Goal: Find specific page/section: Find specific page/section

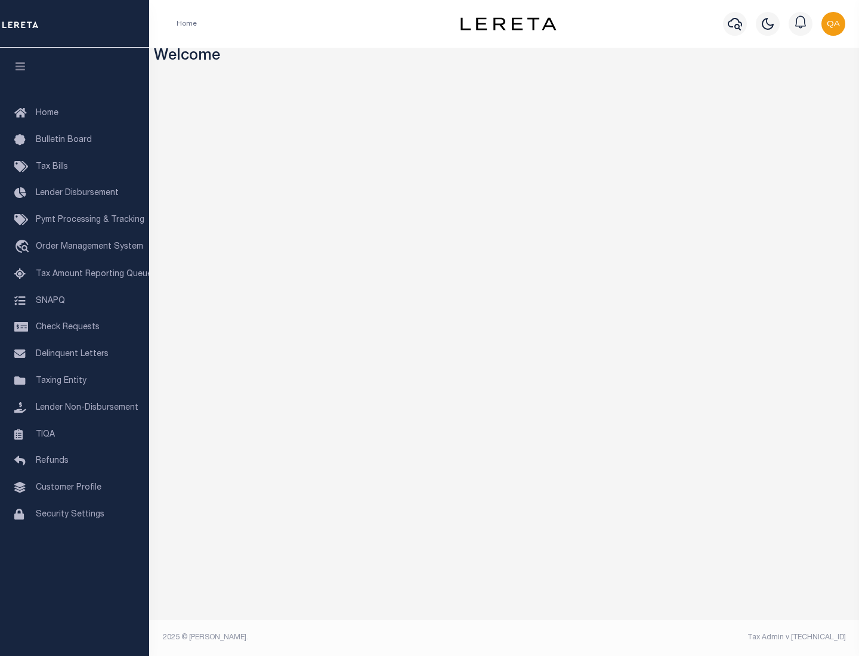
click at [75, 434] on link "TIQA" at bounding box center [74, 435] width 149 height 27
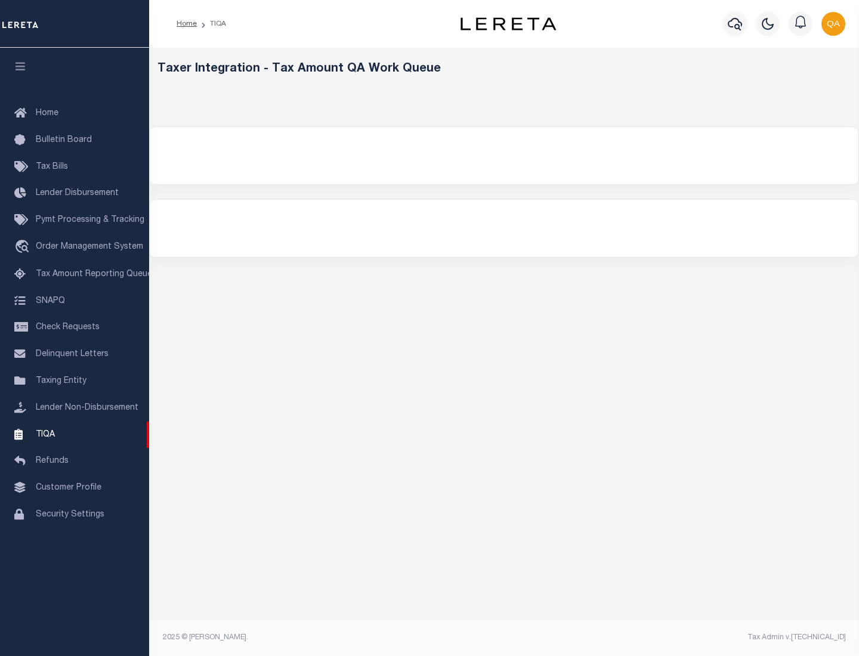
select select "200"
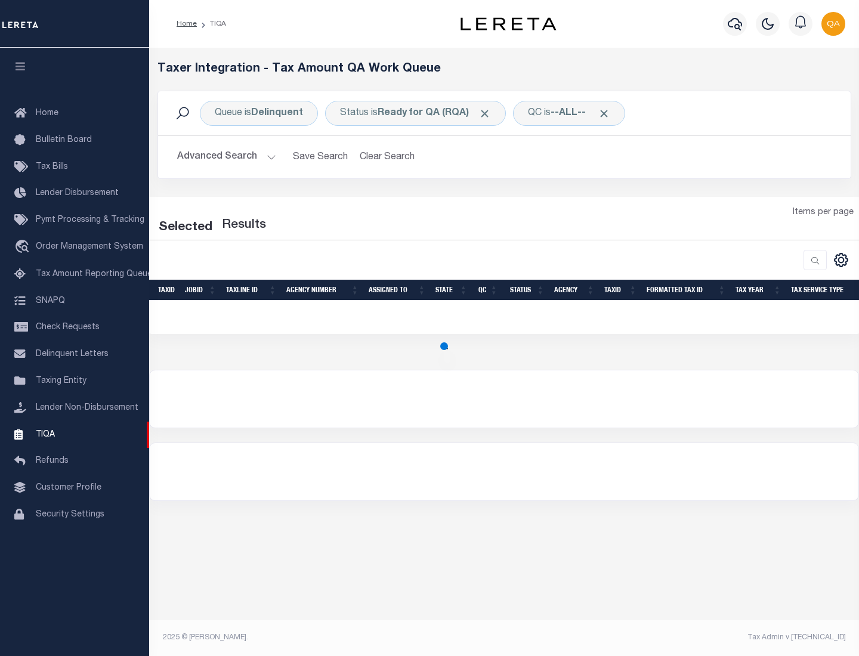
select select "200"
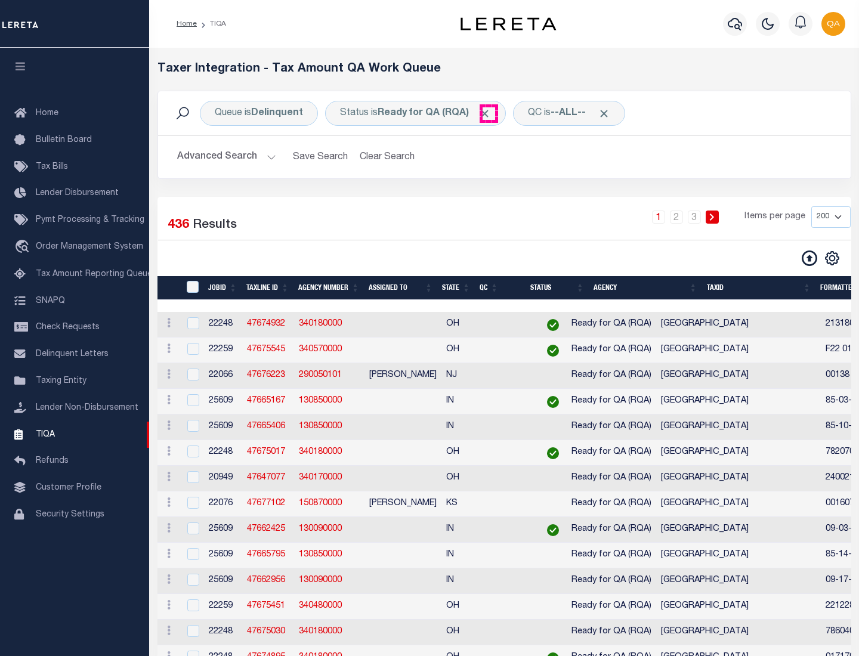
click at [488, 113] on span "Click to Remove" at bounding box center [484, 113] width 13 height 13
